Goal: Task Accomplishment & Management: Manage account settings

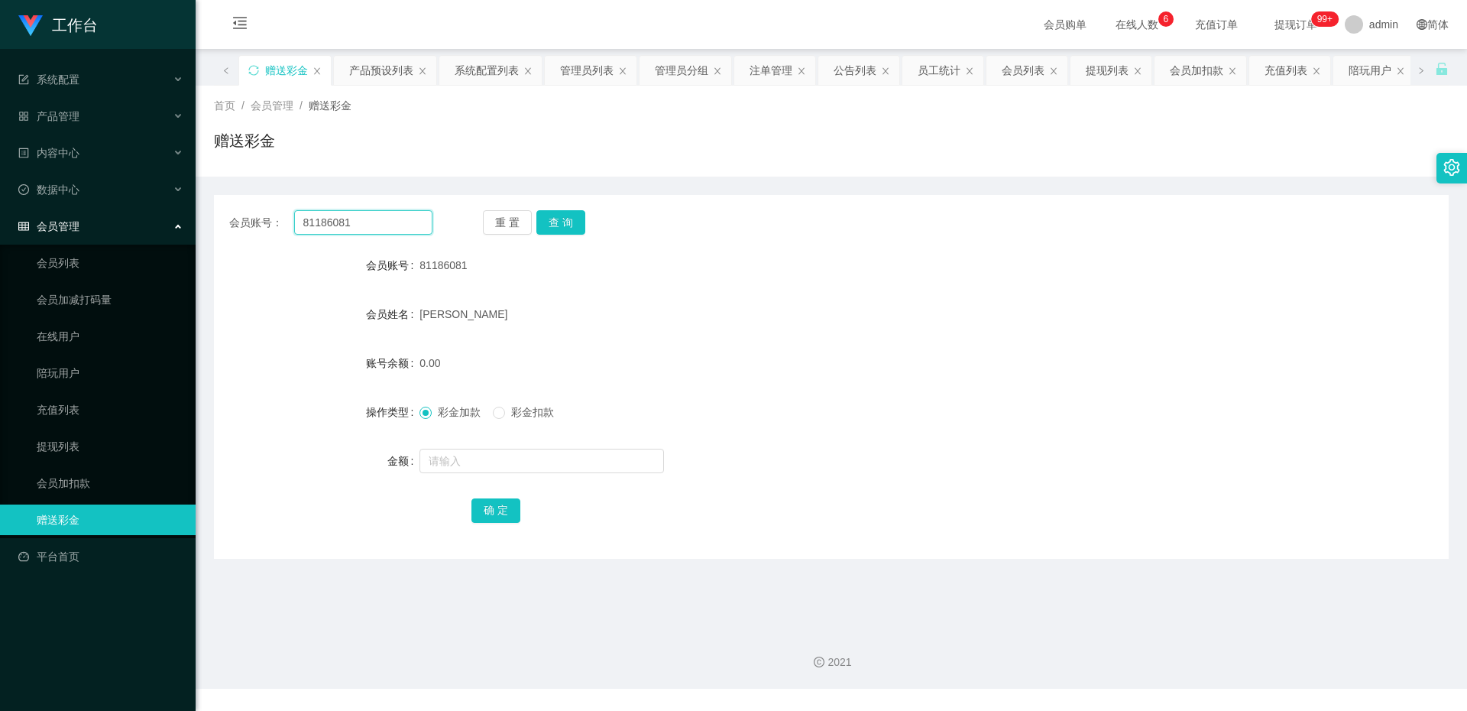
drag, startPoint x: 407, startPoint y: 220, endPoint x: 222, endPoint y: 226, distance: 184.3
click at [222, 226] on div "会员账号： 81186081 重 置 查 询" at bounding box center [831, 222] width 1235 height 24
paste input "Marymount888"
type input "Marymount888"
click at [572, 222] on button "查 询" at bounding box center [560, 222] width 49 height 24
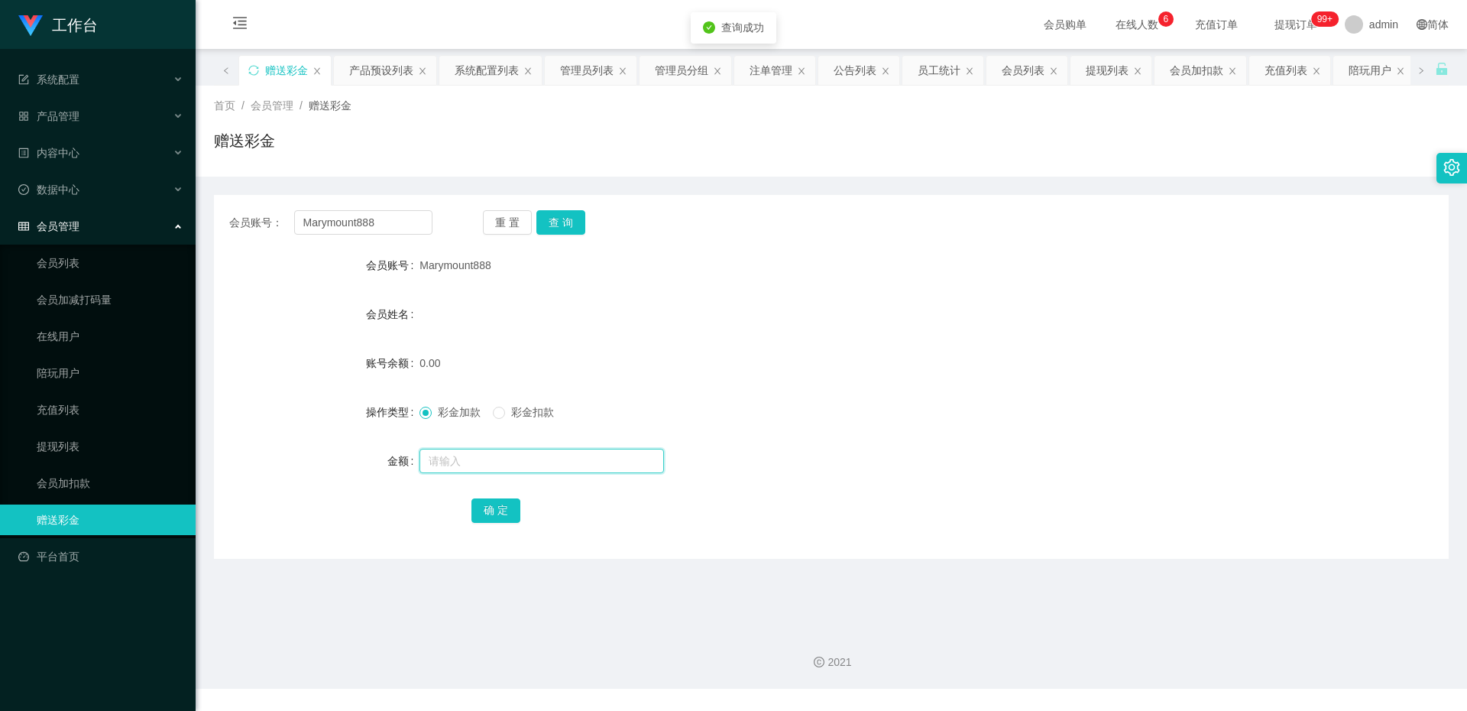
click at [543, 461] on input "text" at bounding box center [542, 461] width 245 height 24
type input "100"
drag, startPoint x: 487, startPoint y: 508, endPoint x: 571, endPoint y: 453, distance: 100.5
click at [487, 508] on button "确 定" at bounding box center [495, 510] width 49 height 24
click at [575, 206] on div "会员账号： Marymount888 重 置 查 询 会员账号 Marymount888 会员姓名 账号余额 100.00 操作类型 彩金加款 彩金扣款 金额…" at bounding box center [831, 377] width 1235 height 364
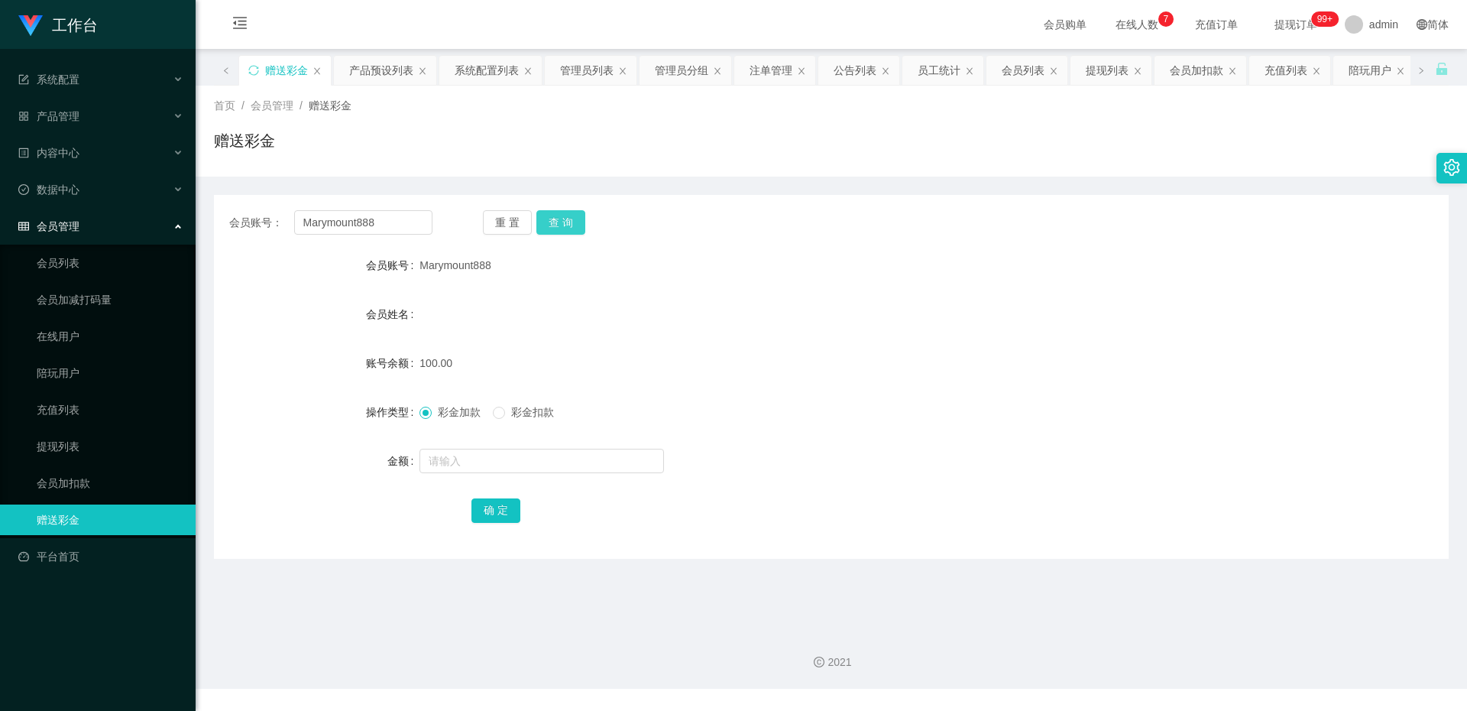
click at [554, 224] on button "查 询" at bounding box center [560, 222] width 49 height 24
click at [110, 296] on link "会员加减打码量" at bounding box center [110, 299] width 147 height 31
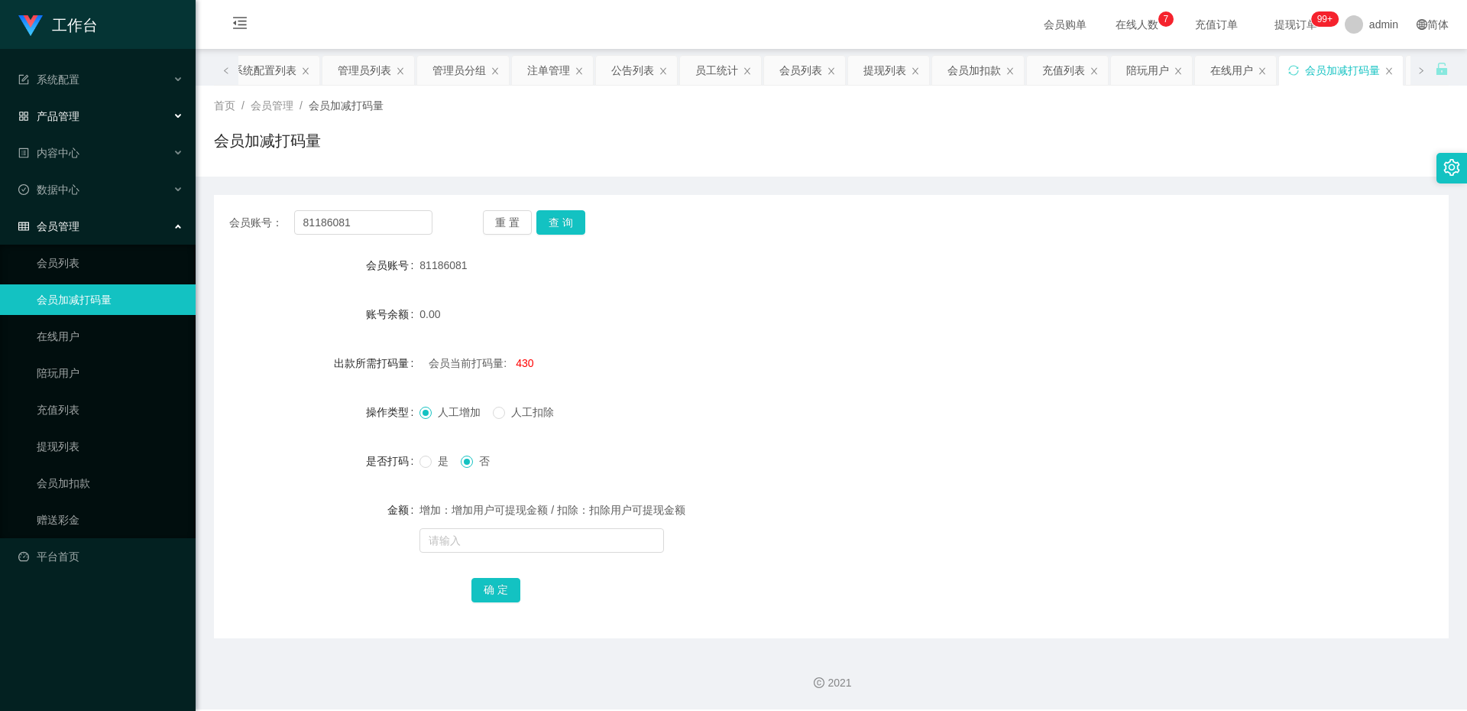
click at [92, 122] on div "产品管理" at bounding box center [98, 116] width 196 height 31
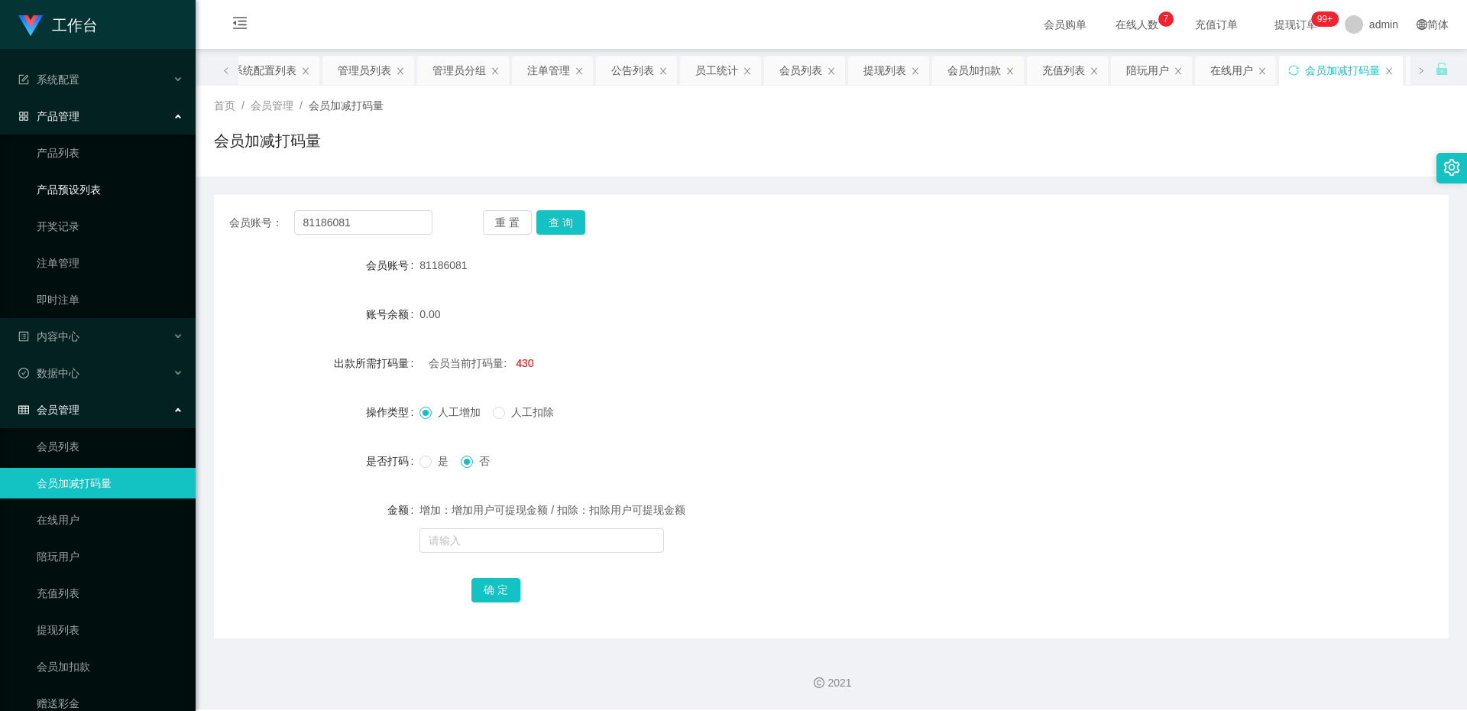
click at [108, 189] on link "产品预设列表" at bounding box center [110, 189] width 147 height 31
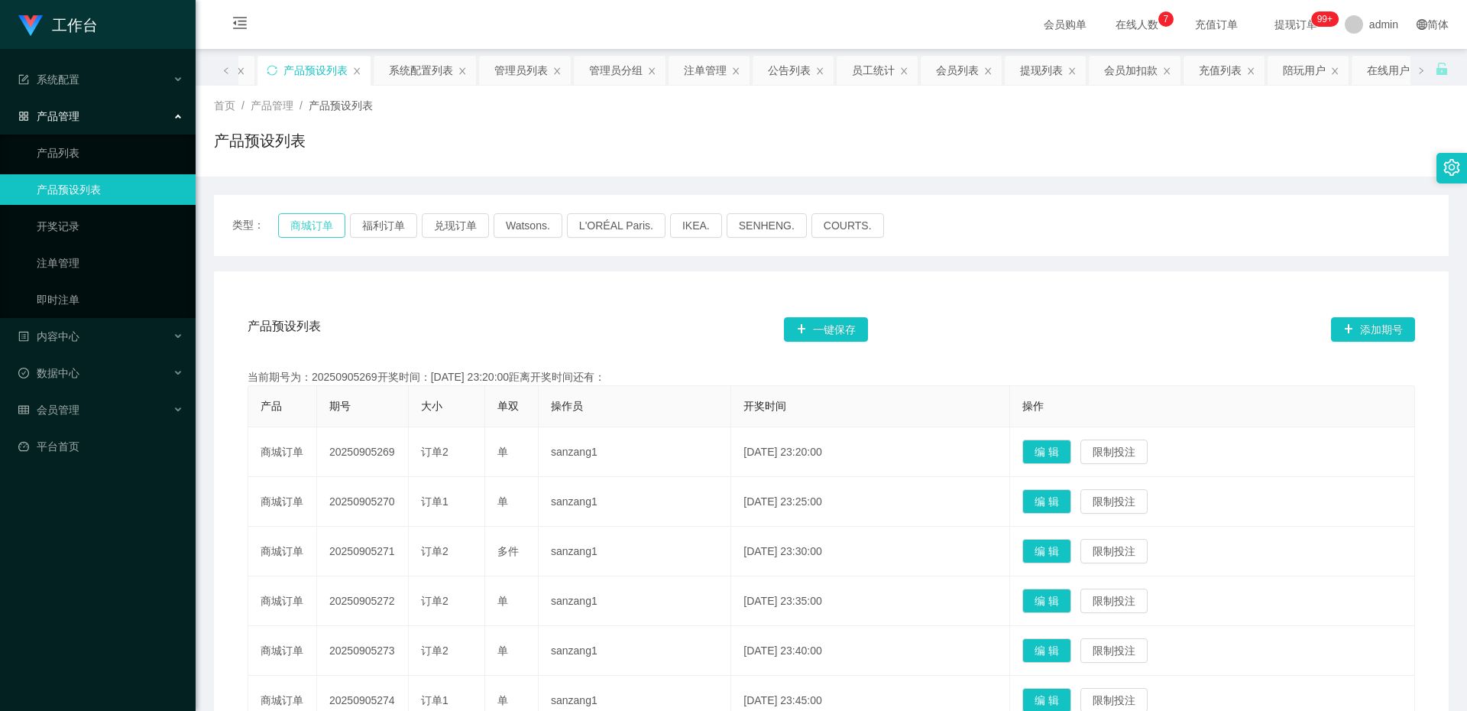
click at [293, 228] on button "商城订单" at bounding box center [311, 225] width 67 height 24
click at [308, 236] on button "商城订单" at bounding box center [311, 225] width 67 height 24
click at [92, 290] on link "即时注单" at bounding box center [110, 299] width 147 height 31
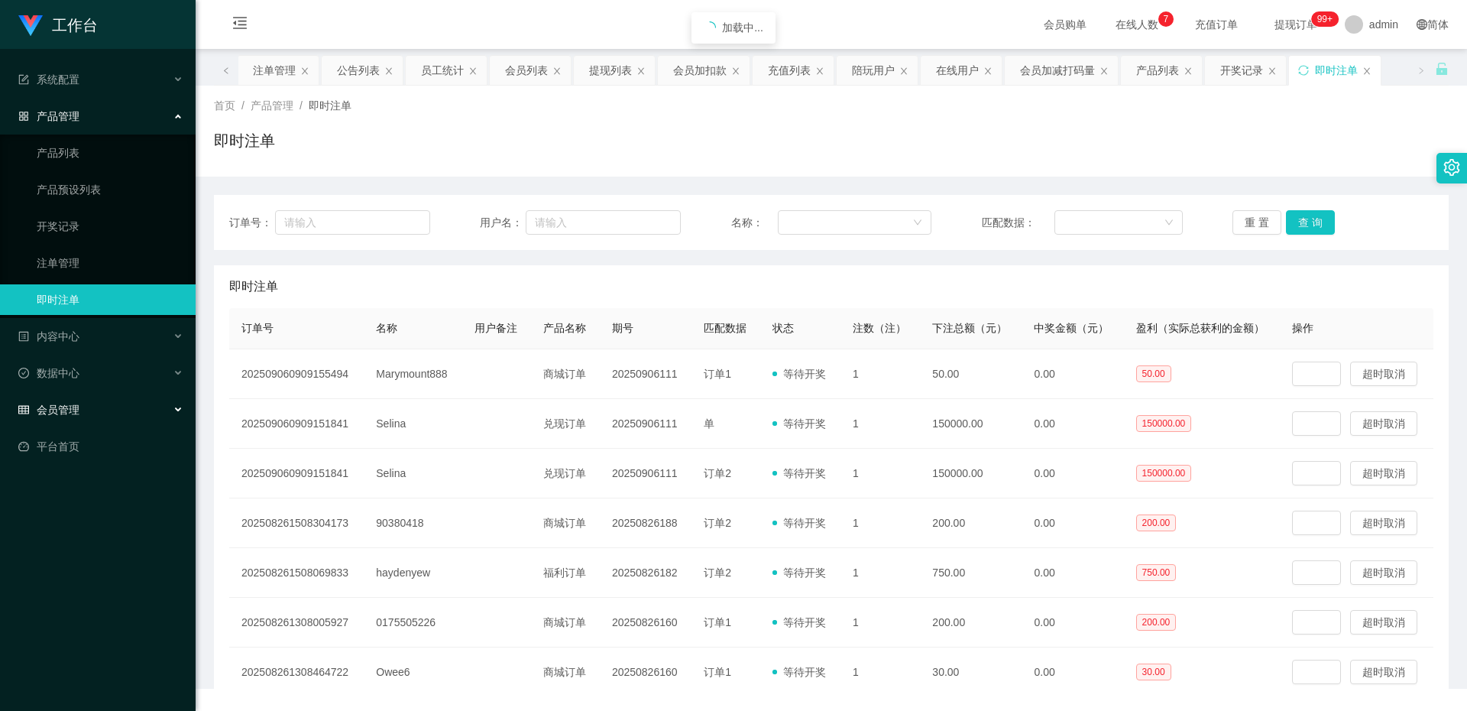
click at [82, 423] on div "会员管理" at bounding box center [98, 409] width 196 height 31
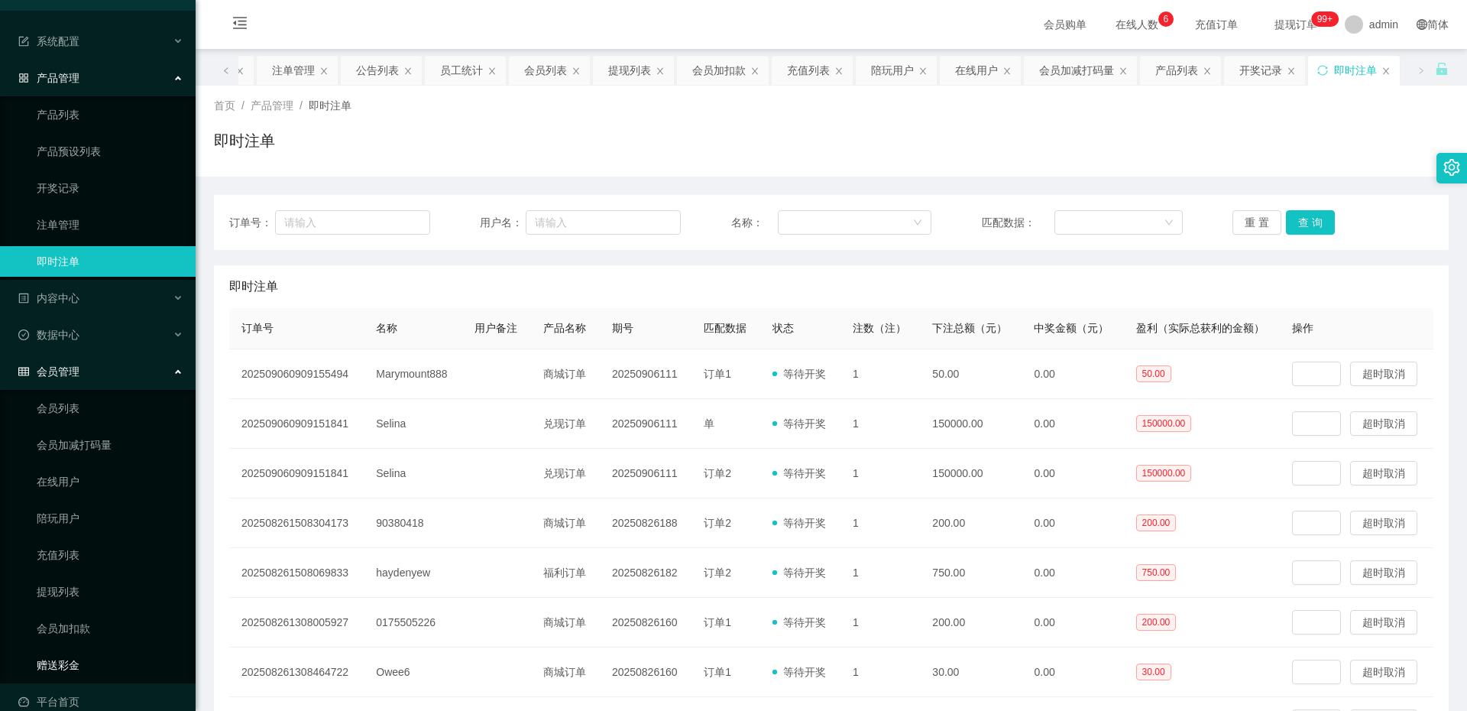
scroll to position [60, 0]
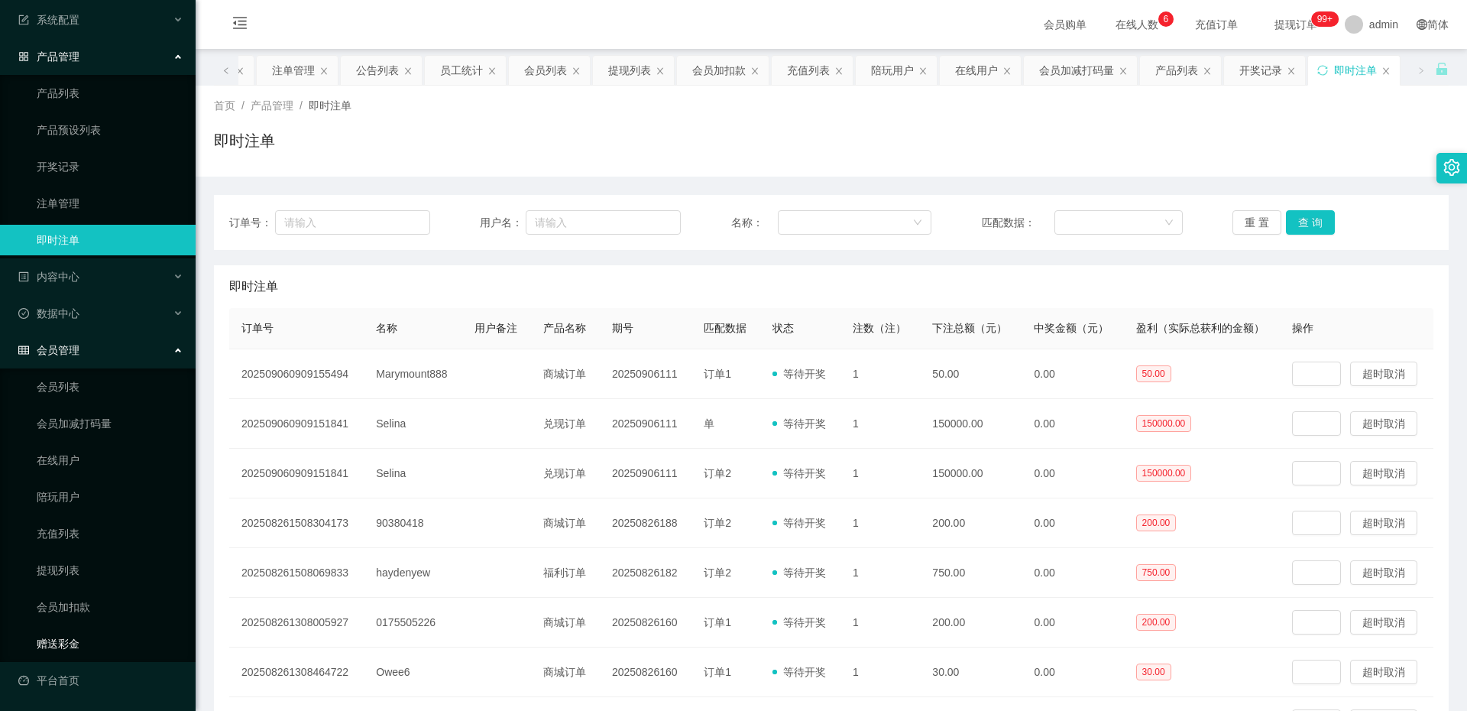
click at [83, 634] on link "赠送彩金" at bounding box center [110, 643] width 147 height 31
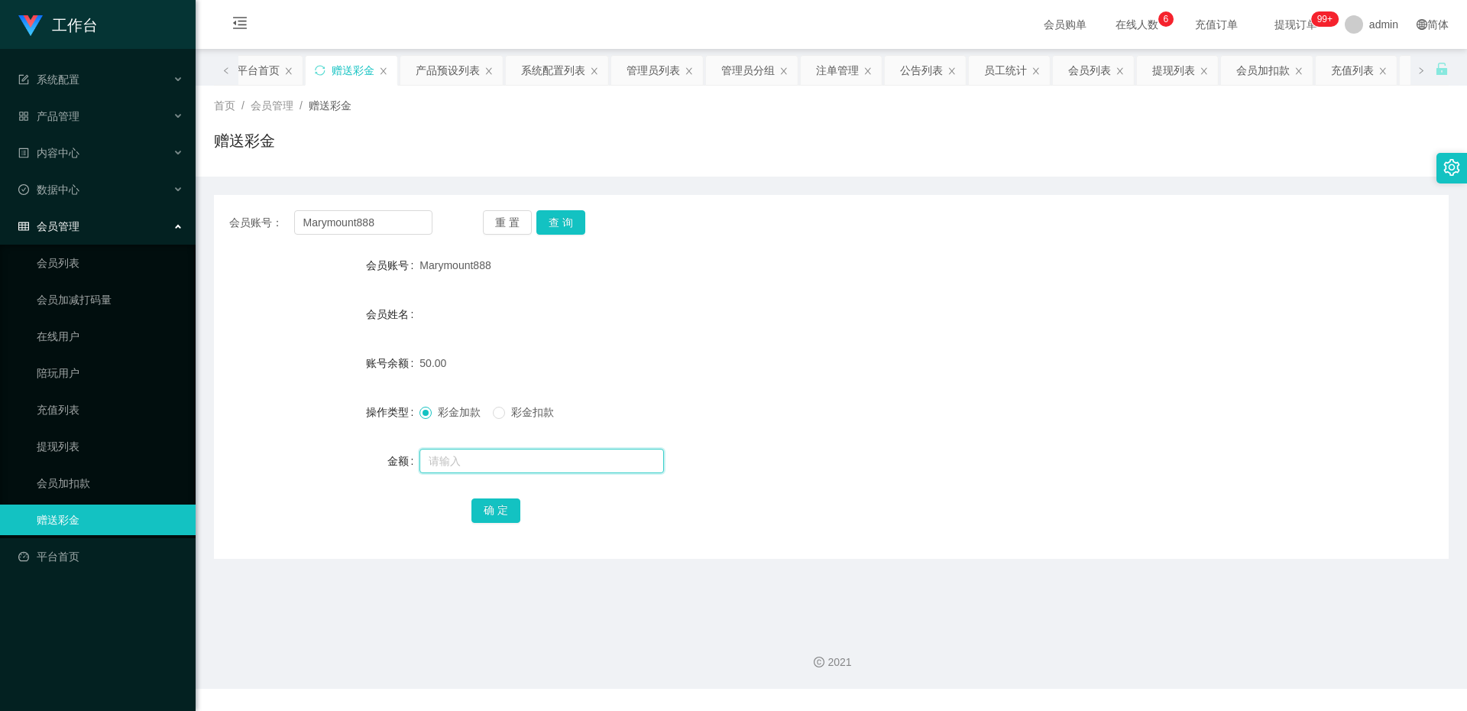
click at [452, 468] on input "text" at bounding box center [542, 461] width 245 height 24
type input "100"
click at [553, 232] on button "查 询" at bounding box center [560, 222] width 49 height 24
click at [585, 204] on div "会员账号： Marymount888 重 置 查 询 会员账号 Marymount888 会员姓名 账号余额 50.00 操作类型 彩金加款 彩金扣款 金额 …" at bounding box center [831, 377] width 1235 height 364
click at [542, 212] on button "查 询" at bounding box center [560, 222] width 49 height 24
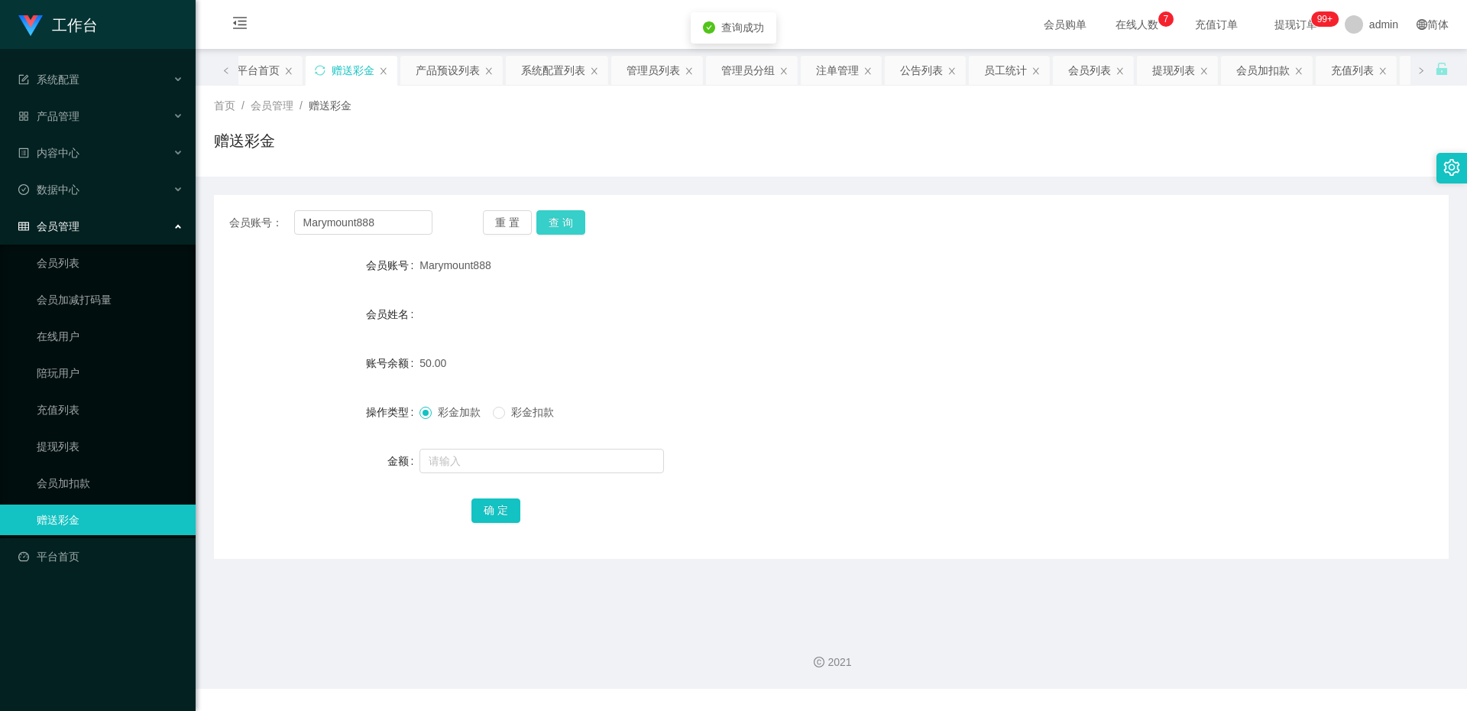
click at [545, 219] on button "查 询" at bounding box center [560, 222] width 49 height 24
click at [552, 471] on input "text" at bounding box center [542, 461] width 245 height 24
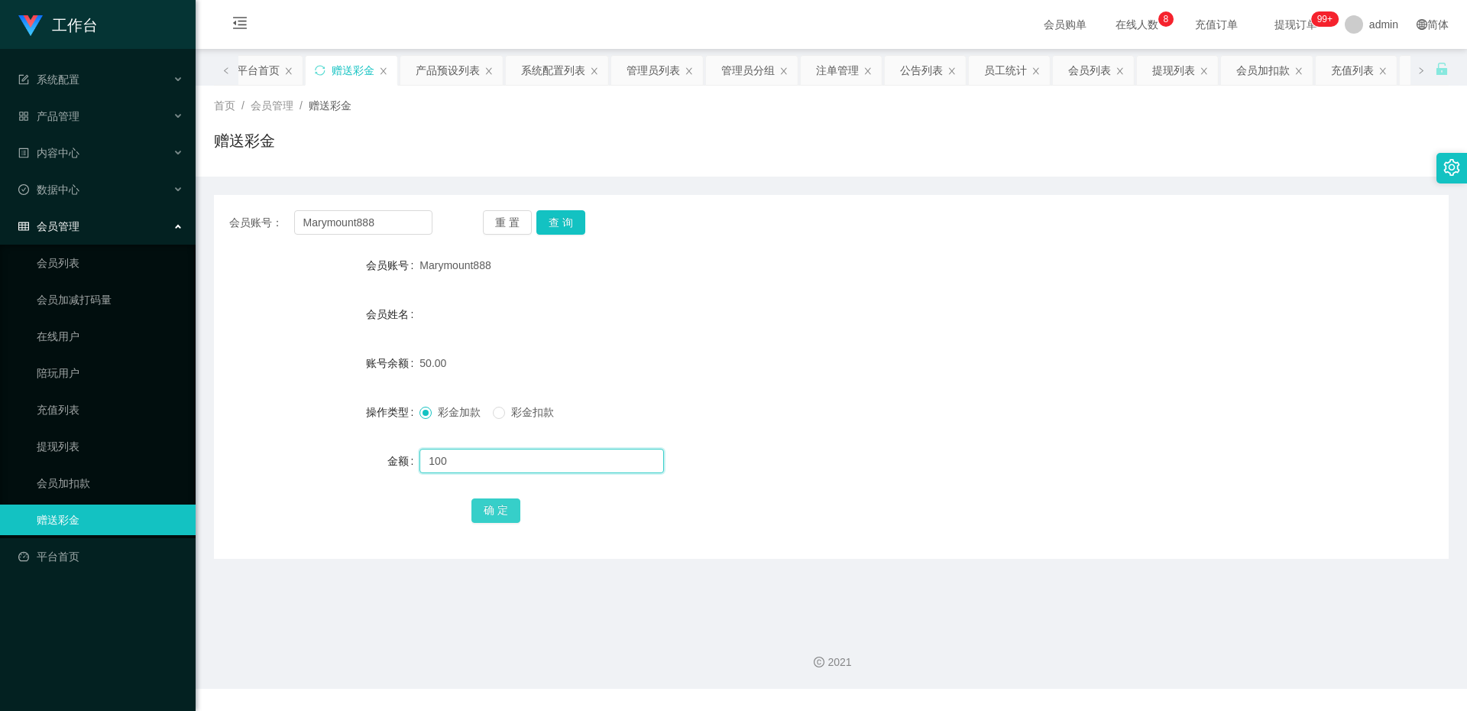
type input "100"
click at [495, 509] on button "确 定" at bounding box center [495, 510] width 49 height 24
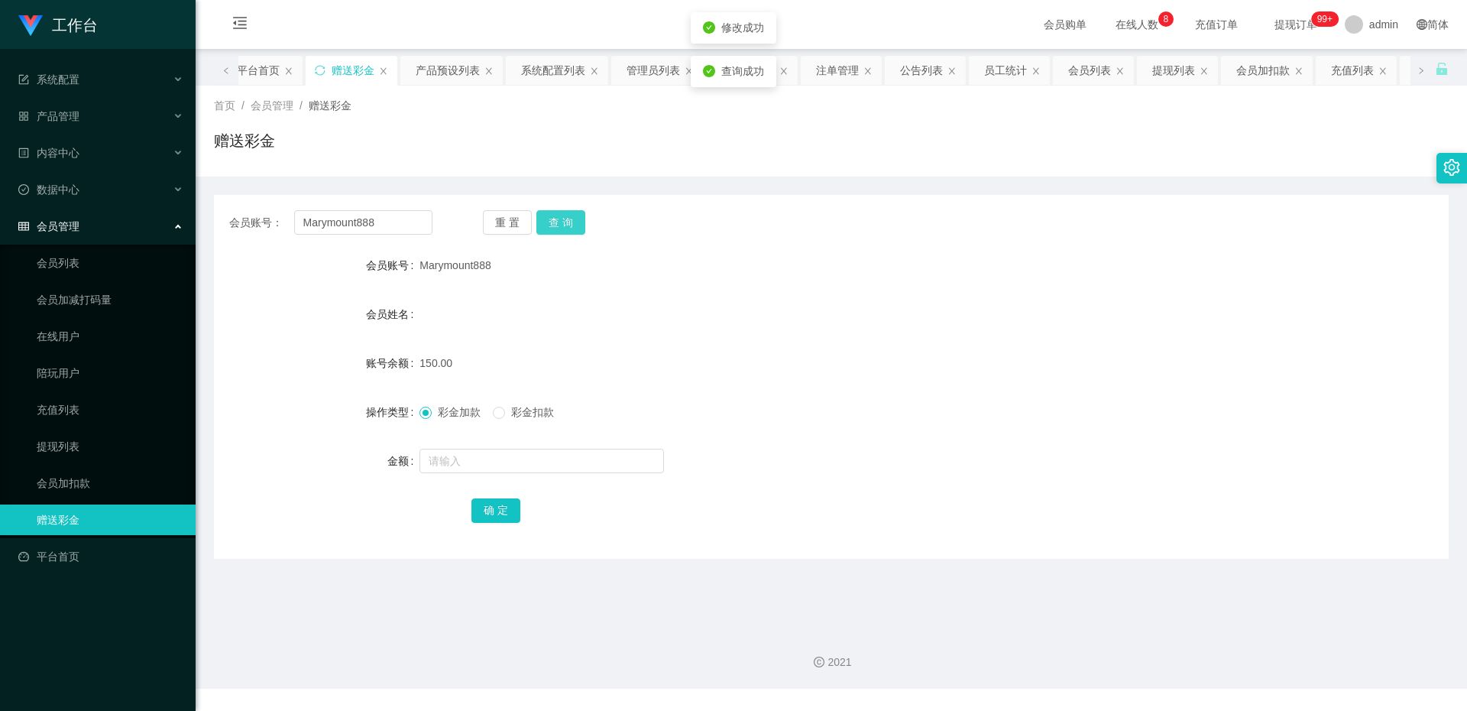
click at [542, 222] on button "查 询" at bounding box center [560, 222] width 49 height 24
click at [84, 407] on link "充值列表" at bounding box center [110, 409] width 147 height 31
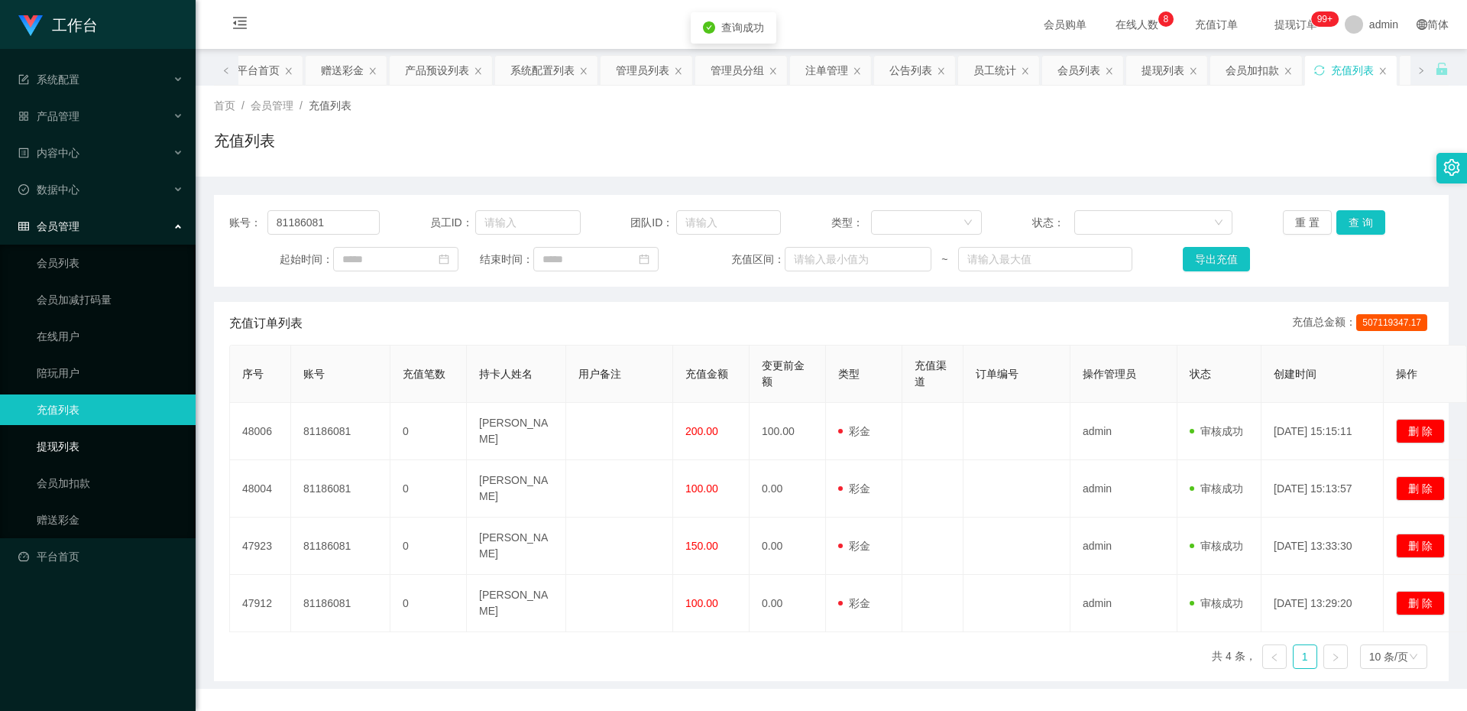
click at [61, 444] on link "提现列表" at bounding box center [110, 446] width 147 height 31
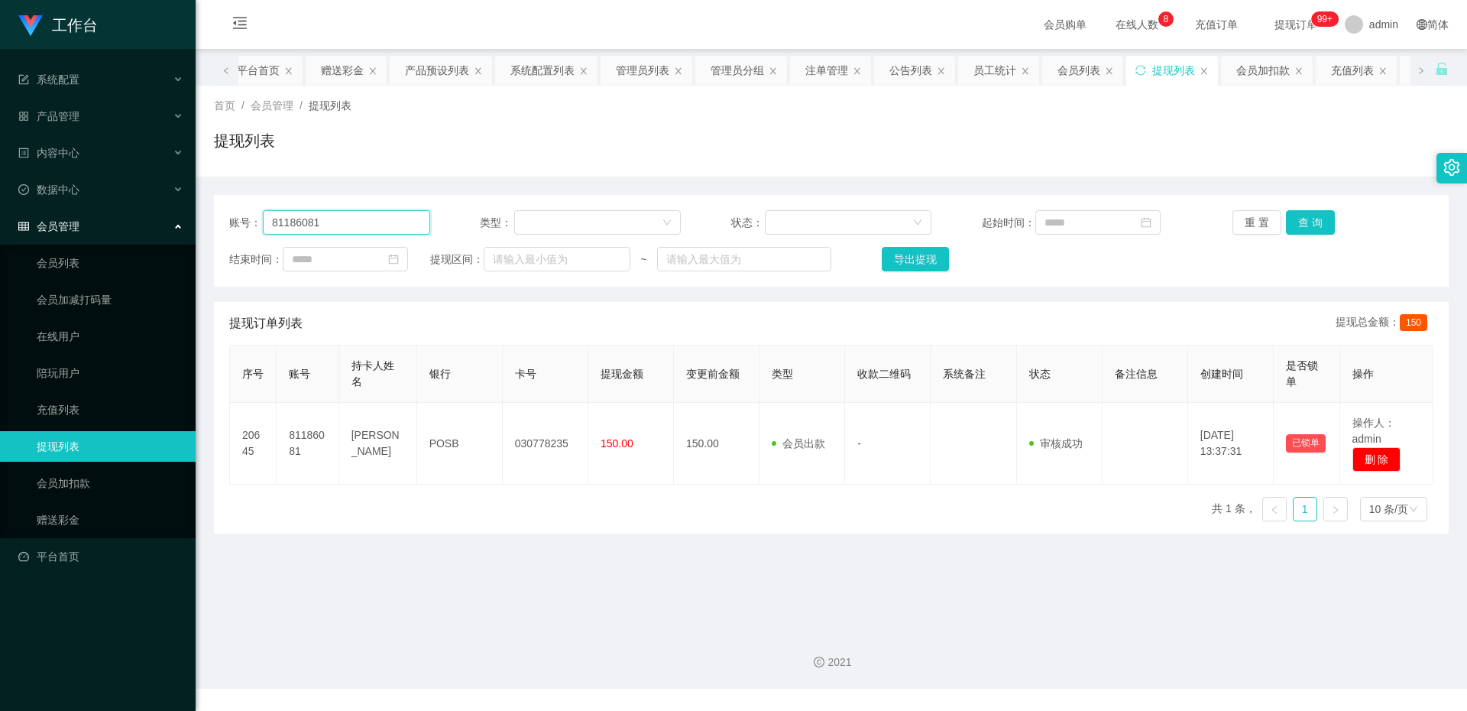
drag, startPoint x: 343, startPoint y: 227, endPoint x: 152, endPoint y: 225, distance: 191.1
click at [152, 225] on section "工作台 系统配置 产品管理 产品列表 产品预设列表 开奖记录 注单管理 即时注单 内容中心 站内信 公告列表 活动列表 数据中心 员工统计 团队统计 会员管理…" at bounding box center [733, 344] width 1467 height 689
paste input "🎉恭喜您成功晋升学员🎉 学员福利： 🔔下一单订阅任务开始每单奖励为【8积分】 1积分=SGD1💰 📌晋升学员每日可以参加一次 15:00 和 19:00 商家…"
type input "🎉恭喜您成功晋升学员🎉 学员福利： 🔔下一单订阅任务开始每单奖励为【8积分】 1积分=SGD1💰 📌晋升学员每日可以参加一次 15:00 和 19:00 商家…"
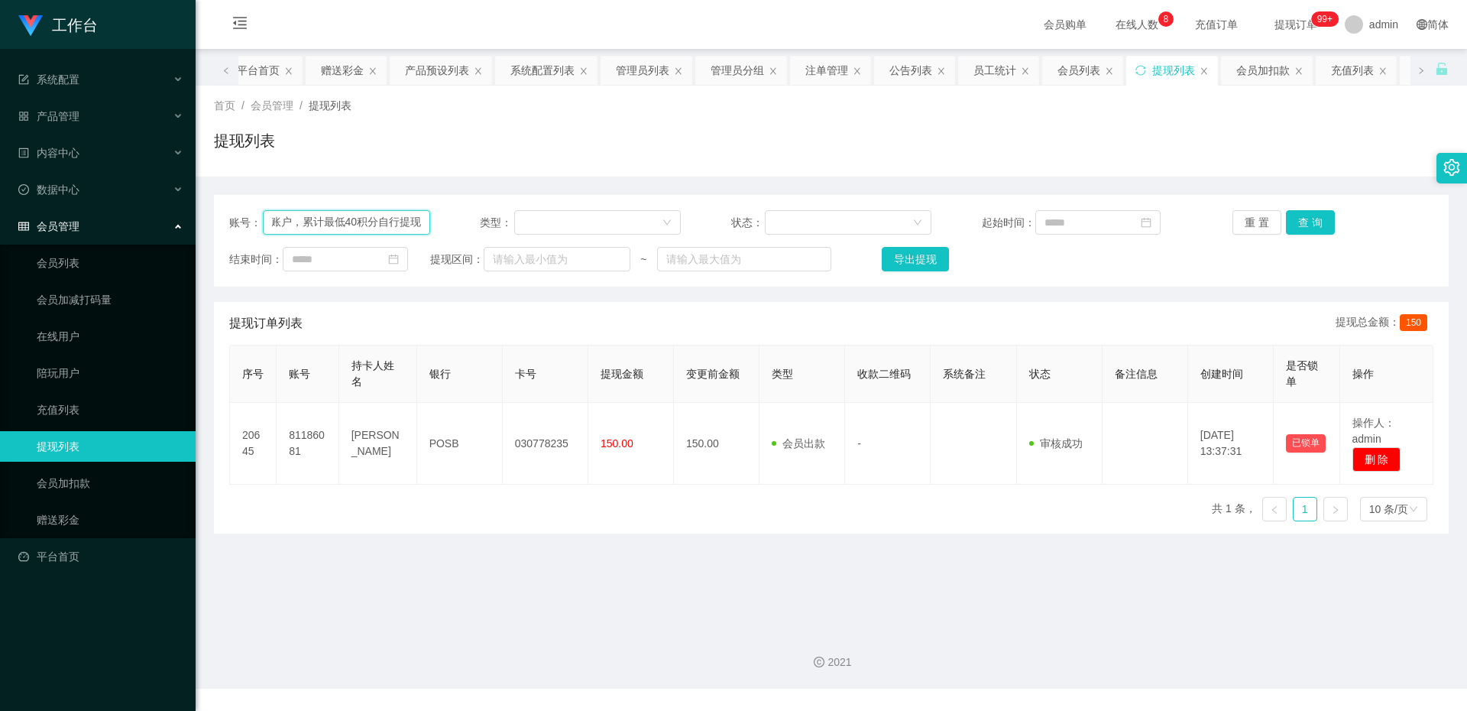
scroll to position [0, 1052]
click at [380, 222] on input "🎉恭喜您成功晋升学员🎉 学员福利： 🔔下一单订阅任务开始每单奖励为【8积分】 1积分=SGD1💰 📌晋升学员每日可以参加一次 15:00 和 19:00 商家…" at bounding box center [346, 222] width 167 height 24
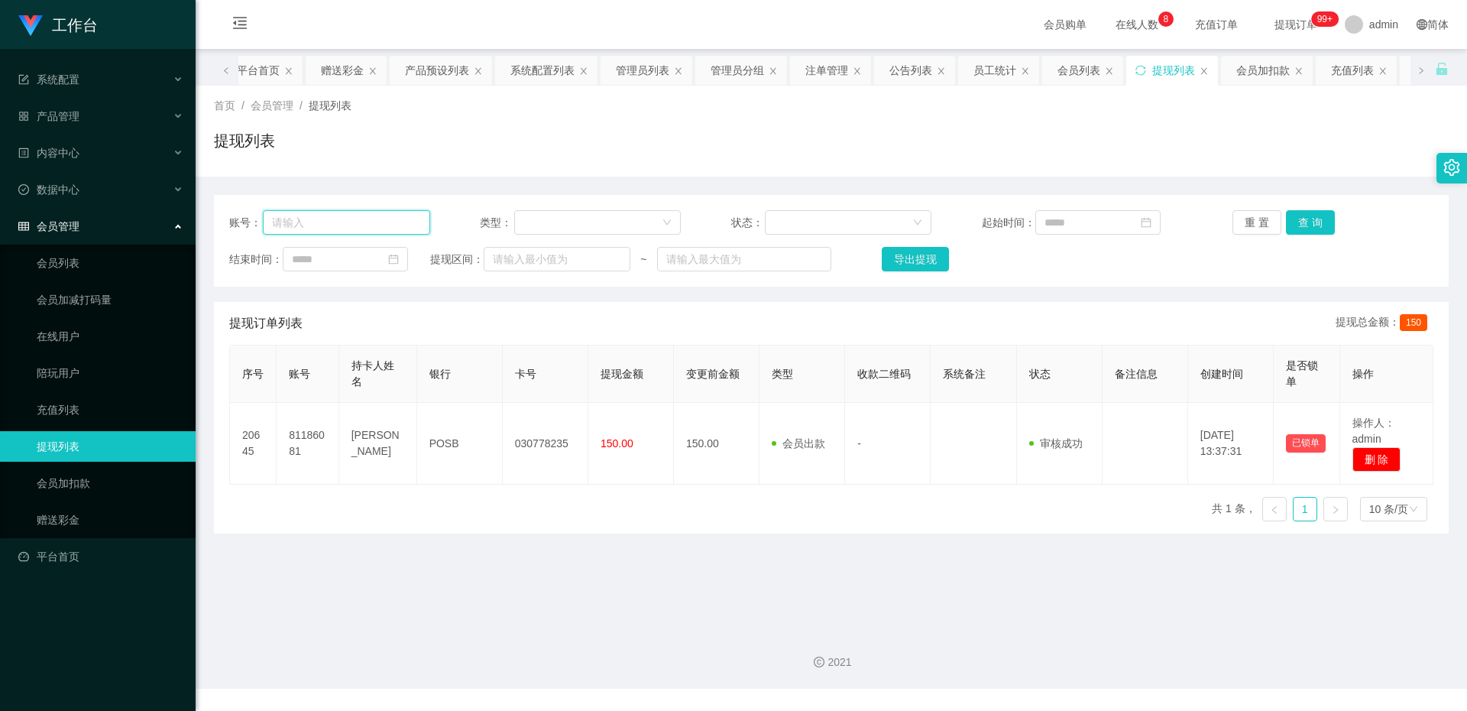
click at [380, 222] on input "text" at bounding box center [346, 222] width 167 height 24
paste input "Marymount888"
type input "Marymount888"
click at [1320, 219] on button "查 询" at bounding box center [1310, 222] width 49 height 24
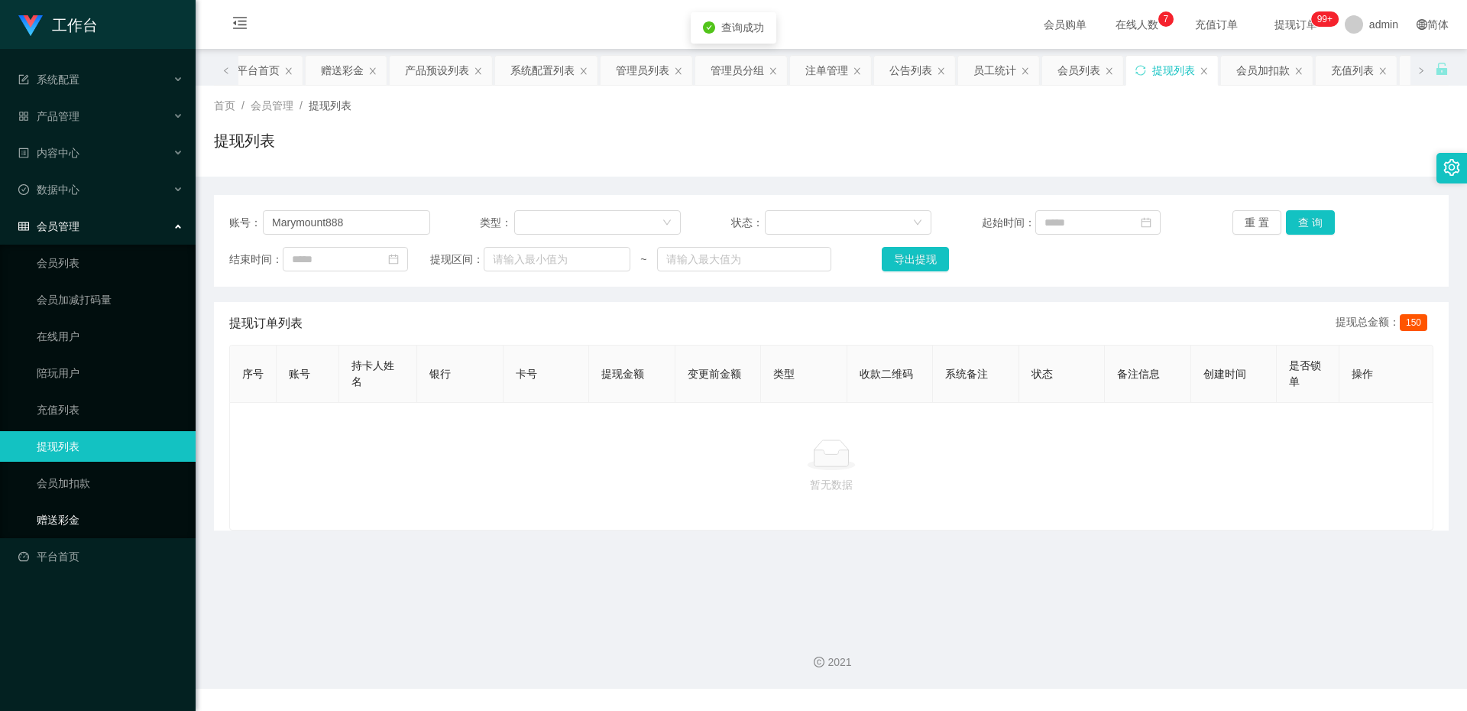
click at [108, 526] on link "赠送彩金" at bounding box center [110, 519] width 147 height 31
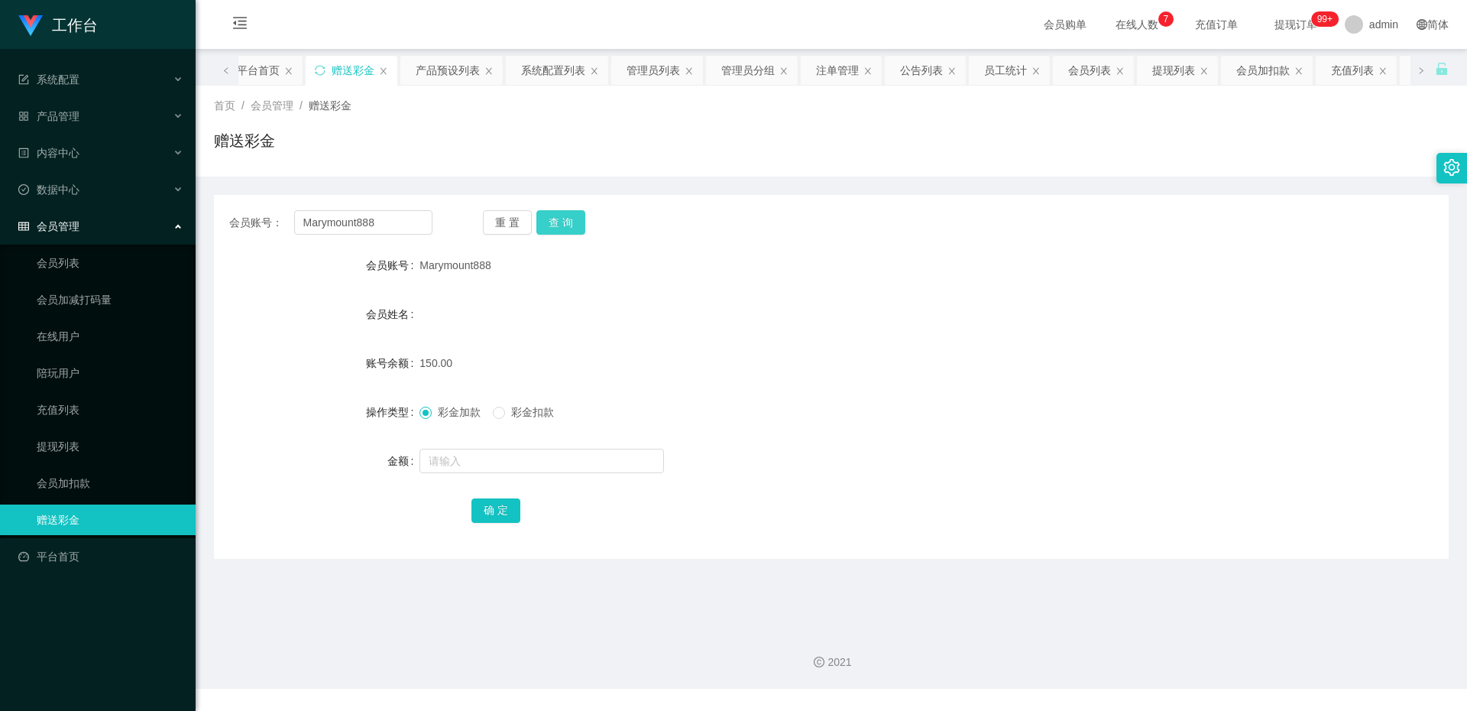
click at [564, 232] on button "查 询" at bounding box center [560, 222] width 49 height 24
drag, startPoint x: 555, startPoint y: 238, endPoint x: 569, endPoint y: 215, distance: 27.1
click at [569, 215] on div "会员账号： Marymount888 重 置 查 询 会员账号 Marymount888 会员姓名 账号余额 150.00 操作类型 彩金加款 彩金扣款 金额…" at bounding box center [831, 377] width 1235 height 364
click at [569, 215] on button "查 询" at bounding box center [560, 222] width 49 height 24
click at [565, 226] on button "查 询" at bounding box center [560, 222] width 49 height 24
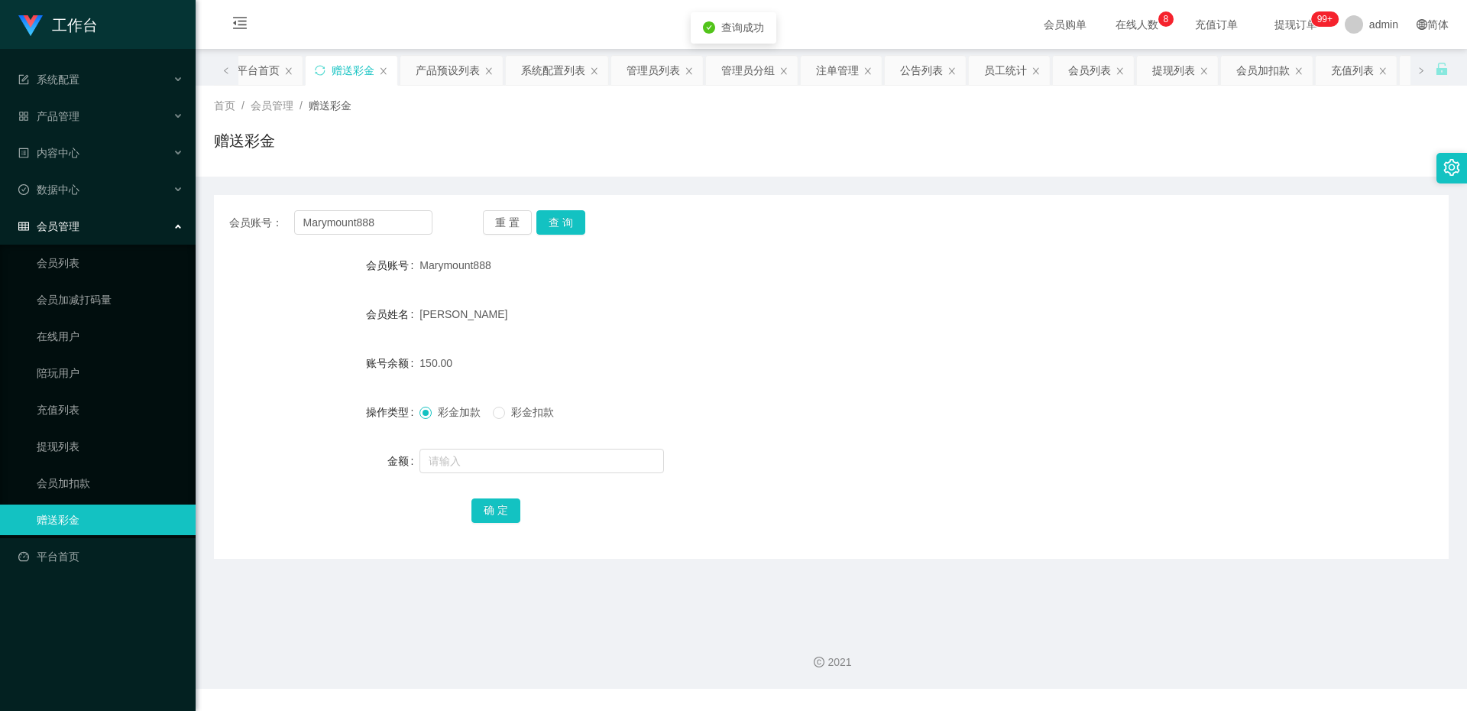
click at [755, 332] on form "会员账号 Marymount888 会员姓名 [PERSON_NAME] 账号余额 150.00 操作类型 彩金加款 彩金扣款 金额 确 定" at bounding box center [831, 387] width 1235 height 275
click at [578, 234] on button "查 询" at bounding box center [560, 222] width 49 height 24
click at [69, 442] on link "提现列表" at bounding box center [110, 446] width 147 height 31
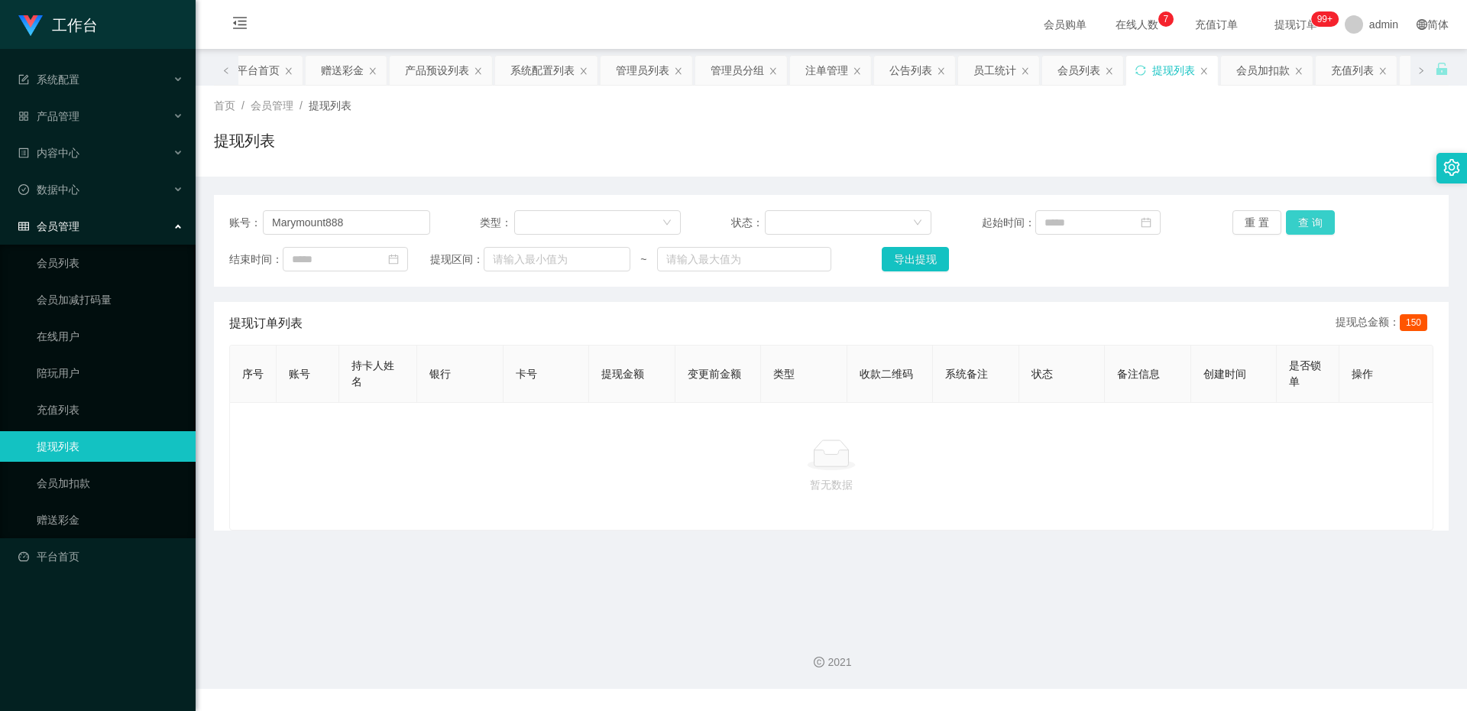
click at [1306, 213] on button "查 询" at bounding box center [1310, 222] width 49 height 24
click at [1305, 219] on button "查 询" at bounding box center [1310, 222] width 49 height 24
click at [110, 521] on link "赠送彩金" at bounding box center [110, 519] width 147 height 31
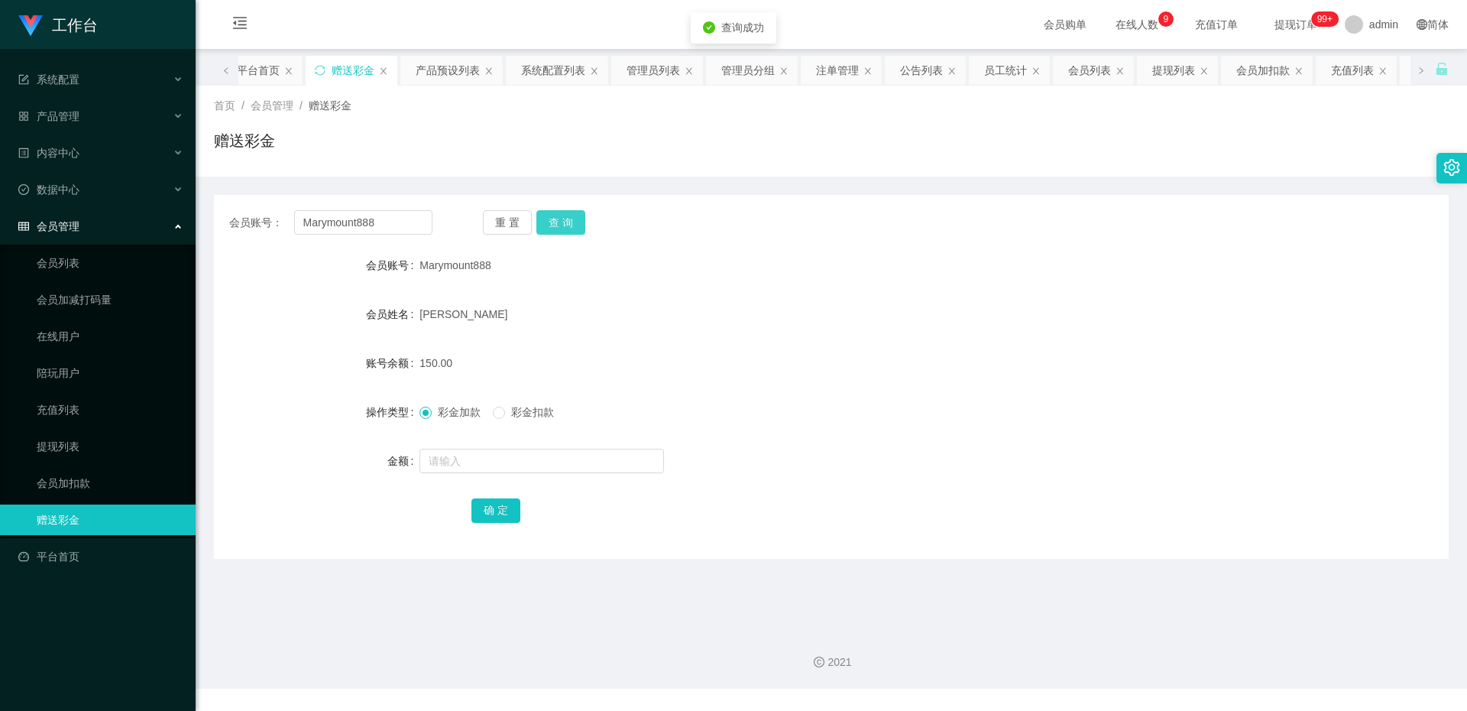
click at [559, 225] on button "查 询" at bounding box center [560, 222] width 49 height 24
click at [561, 219] on button "查 询" at bounding box center [560, 222] width 49 height 24
click at [37, 483] on link "会员加扣款" at bounding box center [110, 483] width 147 height 31
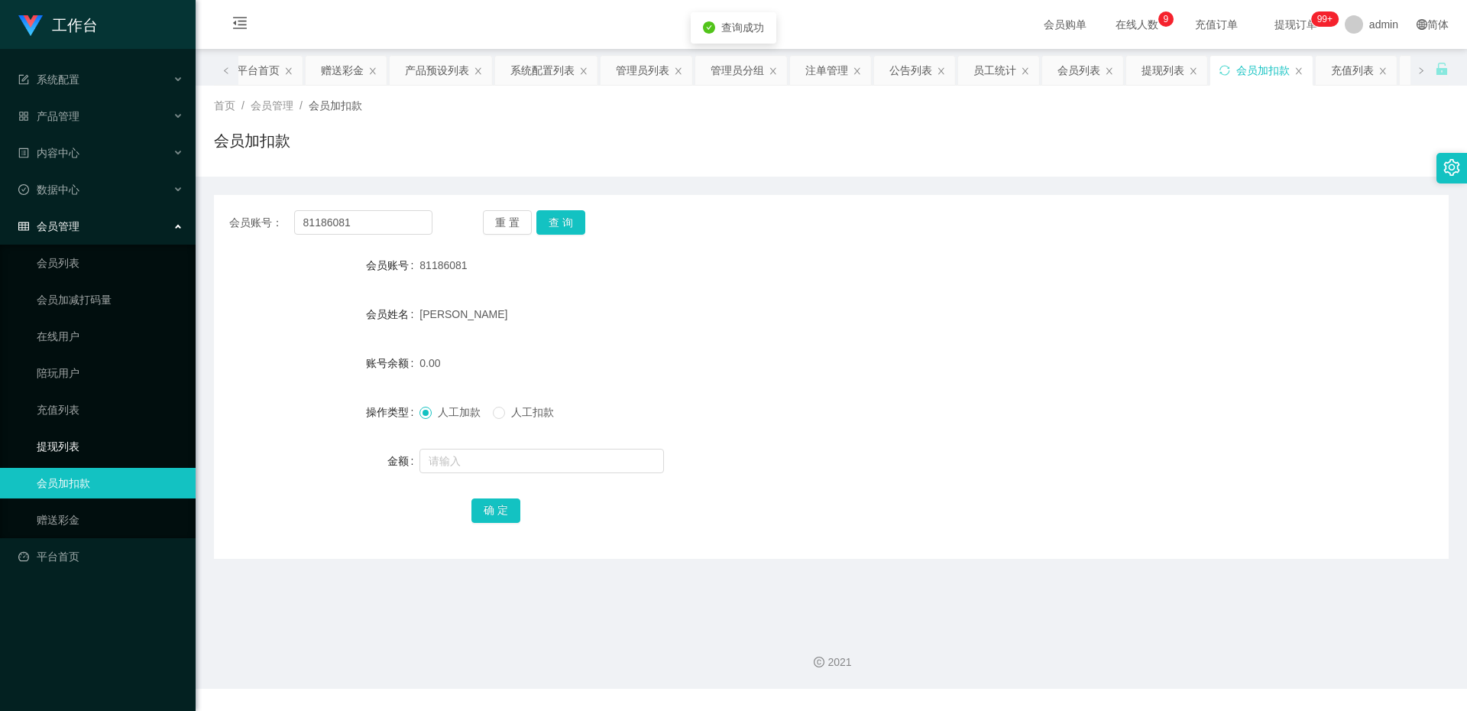
click at [63, 450] on link "提现列表" at bounding box center [110, 446] width 147 height 31
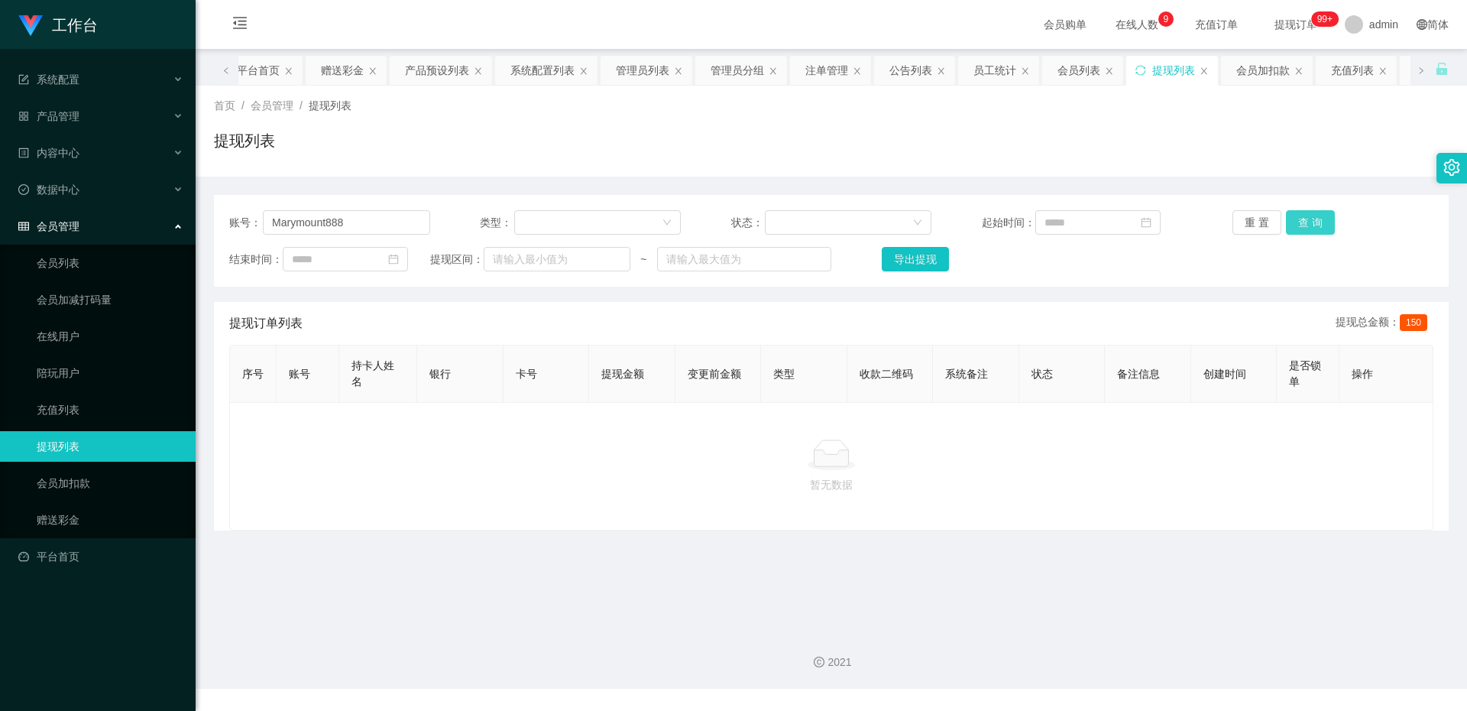
click at [1293, 223] on button "查 询" at bounding box center [1310, 222] width 49 height 24
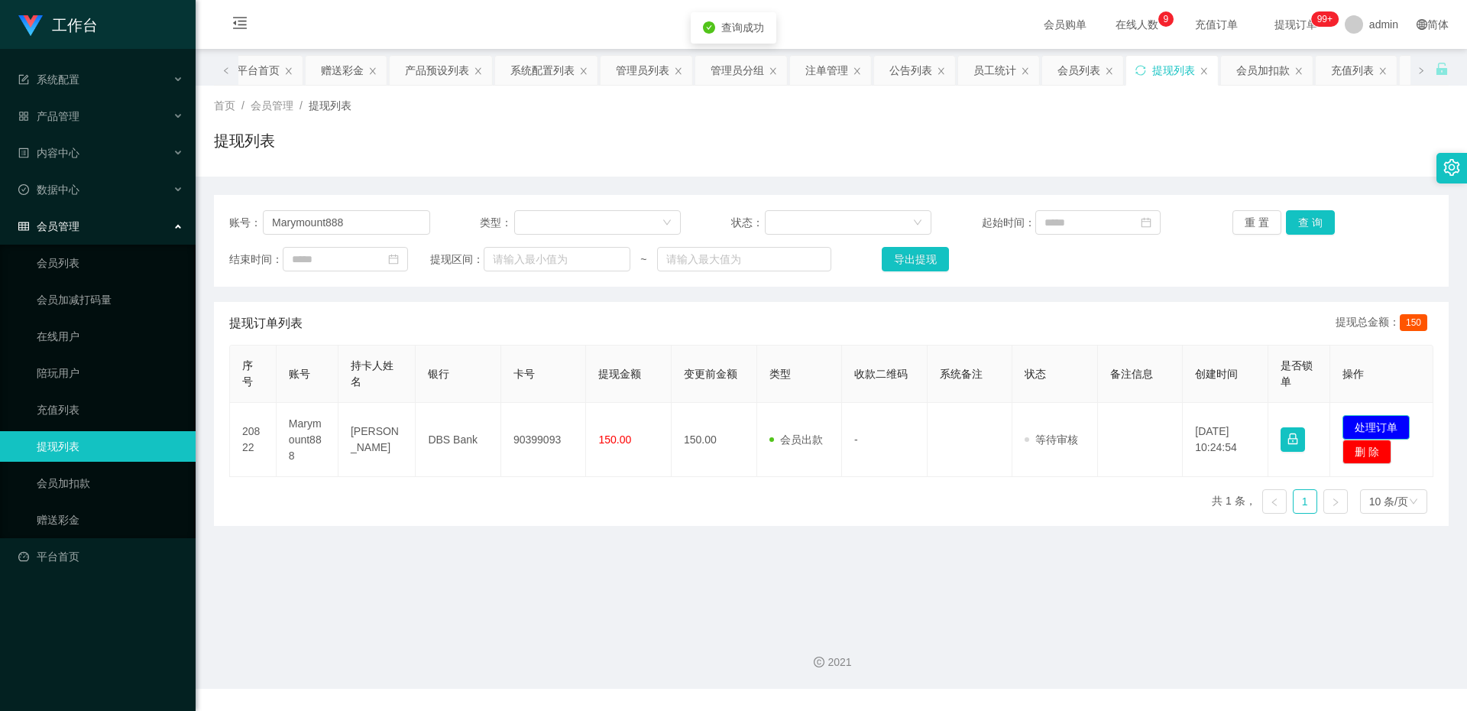
drag, startPoint x: 1375, startPoint y: 416, endPoint x: 1367, endPoint y: 414, distance: 8.7
click at [1375, 416] on button "处理订单" at bounding box center [1376, 427] width 67 height 24
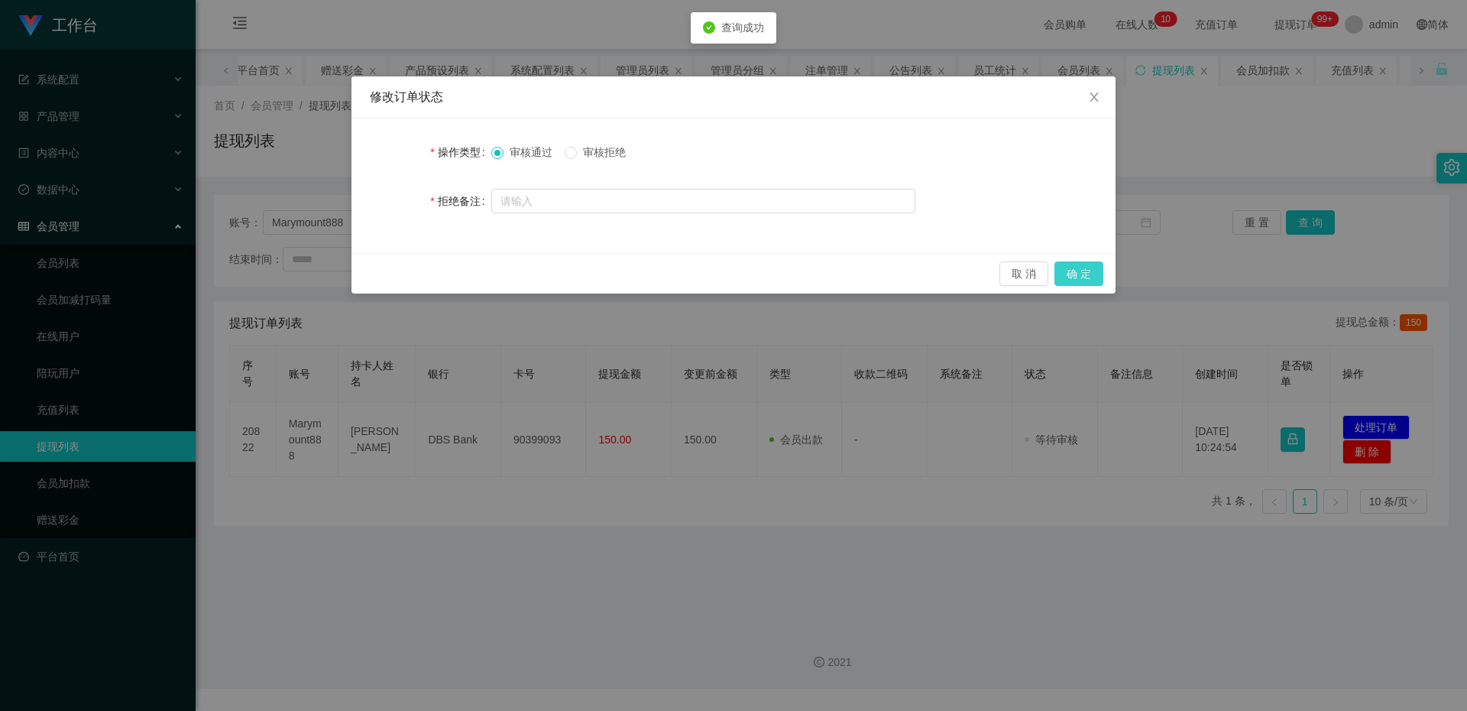
click at [1082, 277] on button "确 定" at bounding box center [1079, 273] width 49 height 24
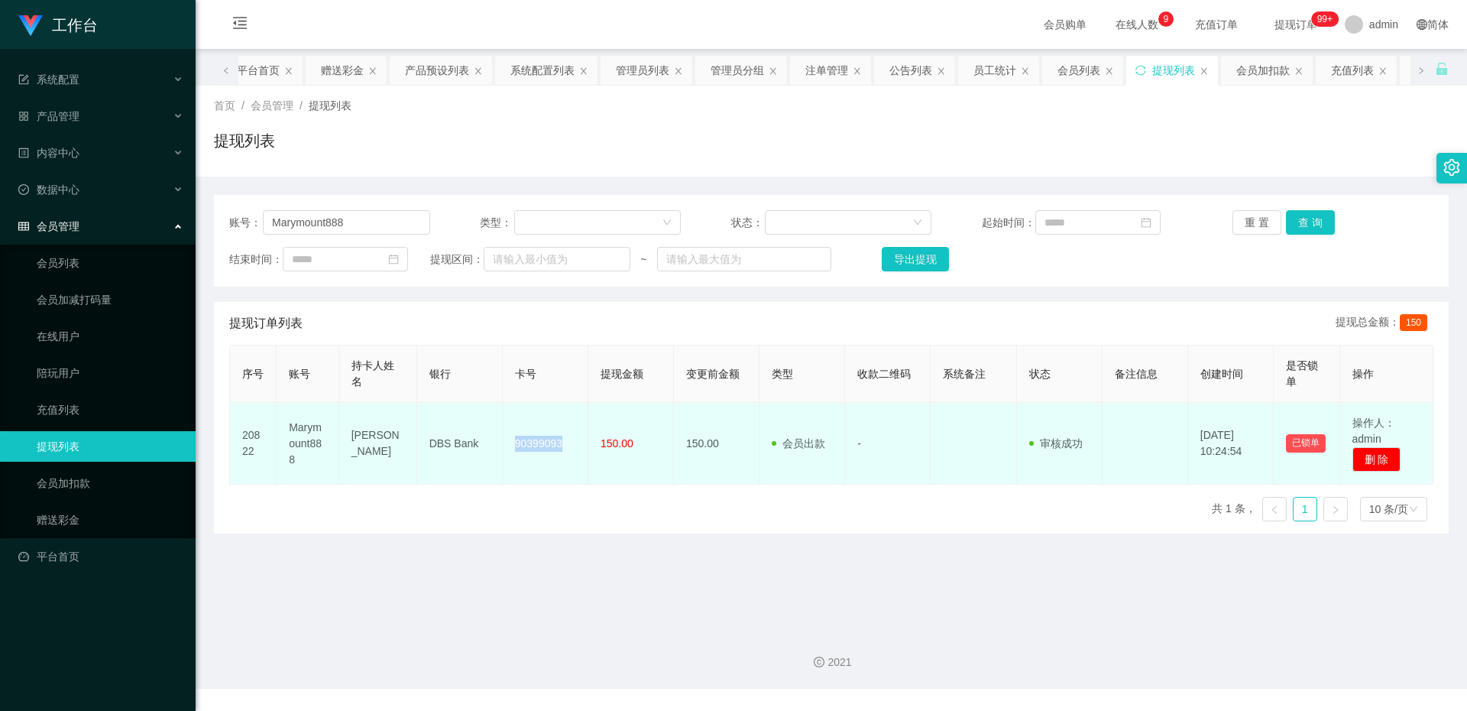
drag, startPoint x: 563, startPoint y: 446, endPoint x: 511, endPoint y: 448, distance: 52.0
click at [511, 448] on td "90399093" at bounding box center [546, 444] width 86 height 82
copy td "90399093"
drag, startPoint x: 476, startPoint y: 444, endPoint x: 429, endPoint y: 446, distance: 47.4
click at [429, 446] on td "DBS Bank" at bounding box center [460, 444] width 86 height 82
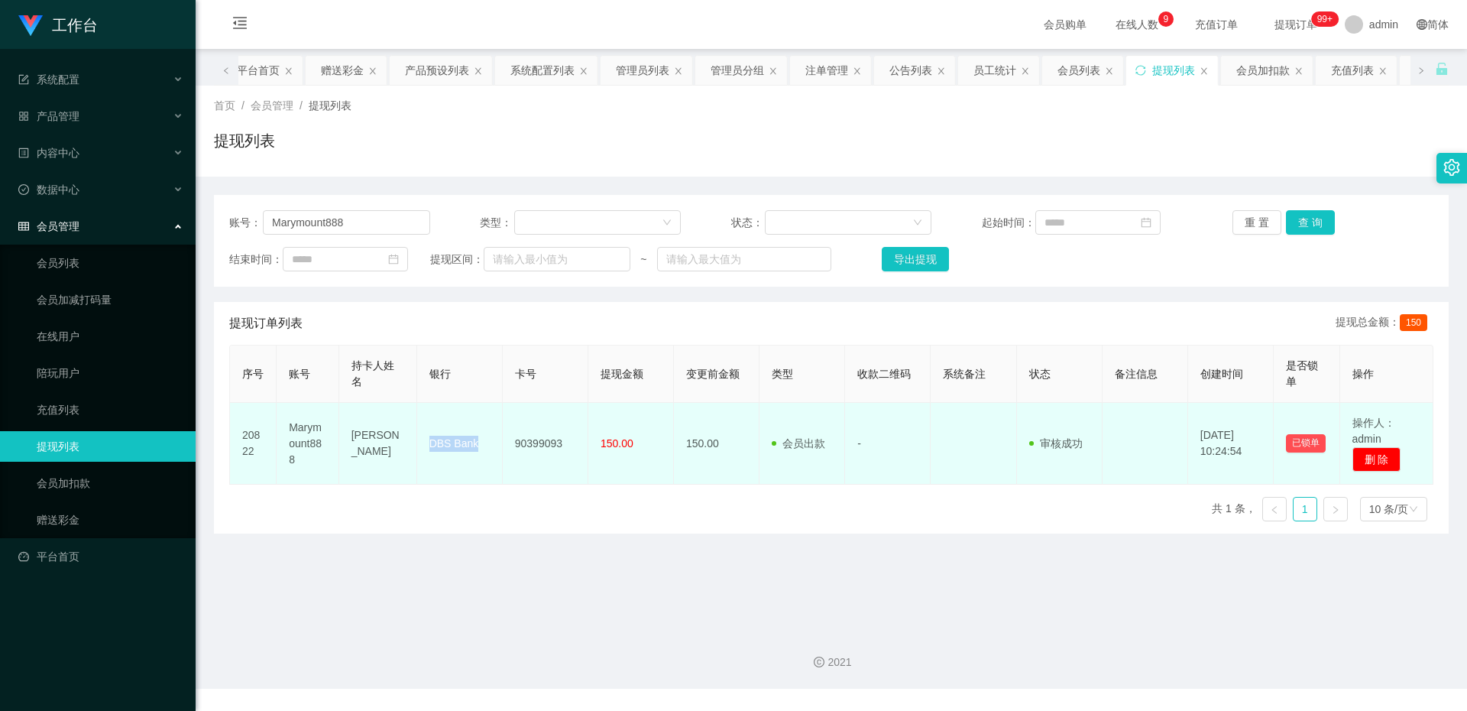
copy td "DBS Bank"
drag, startPoint x: 382, startPoint y: 466, endPoint x: 334, endPoint y: 431, distance: 59.6
click at [334, 431] on tr "20822 Marymount888 [PERSON_NAME] DBS Bank 90399093 150.00 150.00 会员出款 人工取款 - 审核…" at bounding box center [832, 444] width 1204 height 82
copy tr "ount888 [PERSON_NAME]"
click at [351, 432] on td "[PERSON_NAME]" at bounding box center [378, 444] width 78 height 82
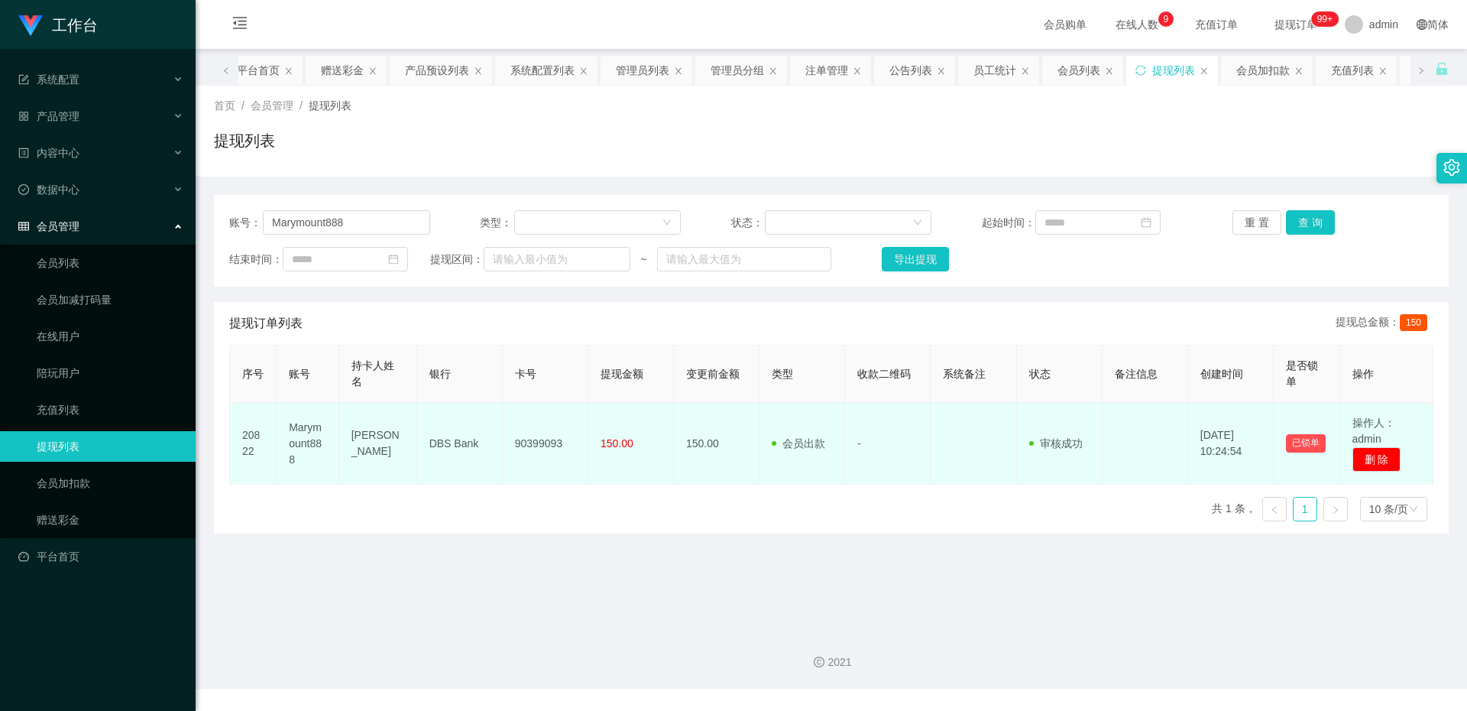
click at [340, 429] on td "[PERSON_NAME]" at bounding box center [378, 444] width 78 height 82
drag, startPoint x: 353, startPoint y: 430, endPoint x: 382, endPoint y: 462, distance: 43.3
click at [382, 462] on td "[PERSON_NAME]" at bounding box center [378, 444] width 78 height 82
copy td "ee [PERSON_NAME]"
drag, startPoint x: 357, startPoint y: 426, endPoint x: 348, endPoint y: 419, distance: 11.4
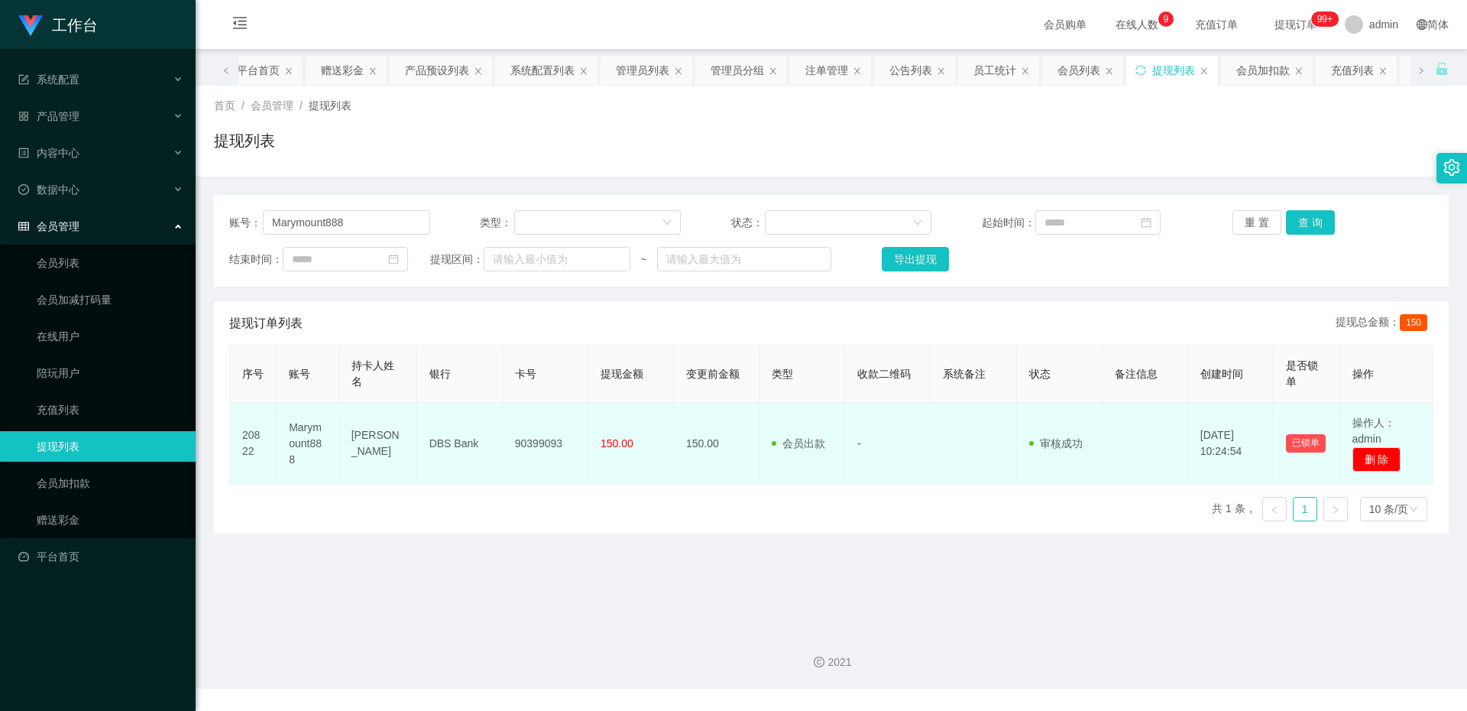
click at [355, 424] on td "[PERSON_NAME]" at bounding box center [378, 444] width 78 height 82
click at [347, 419] on td "[PERSON_NAME]" at bounding box center [378, 444] width 78 height 82
drag, startPoint x: 346, startPoint y: 433, endPoint x: 390, endPoint y: 460, distance: 52.2
click at [390, 460] on td "[PERSON_NAME]" at bounding box center [378, 444] width 78 height 82
copy td "[PERSON_NAME]"
